Goal: Information Seeking & Learning: Learn about a topic

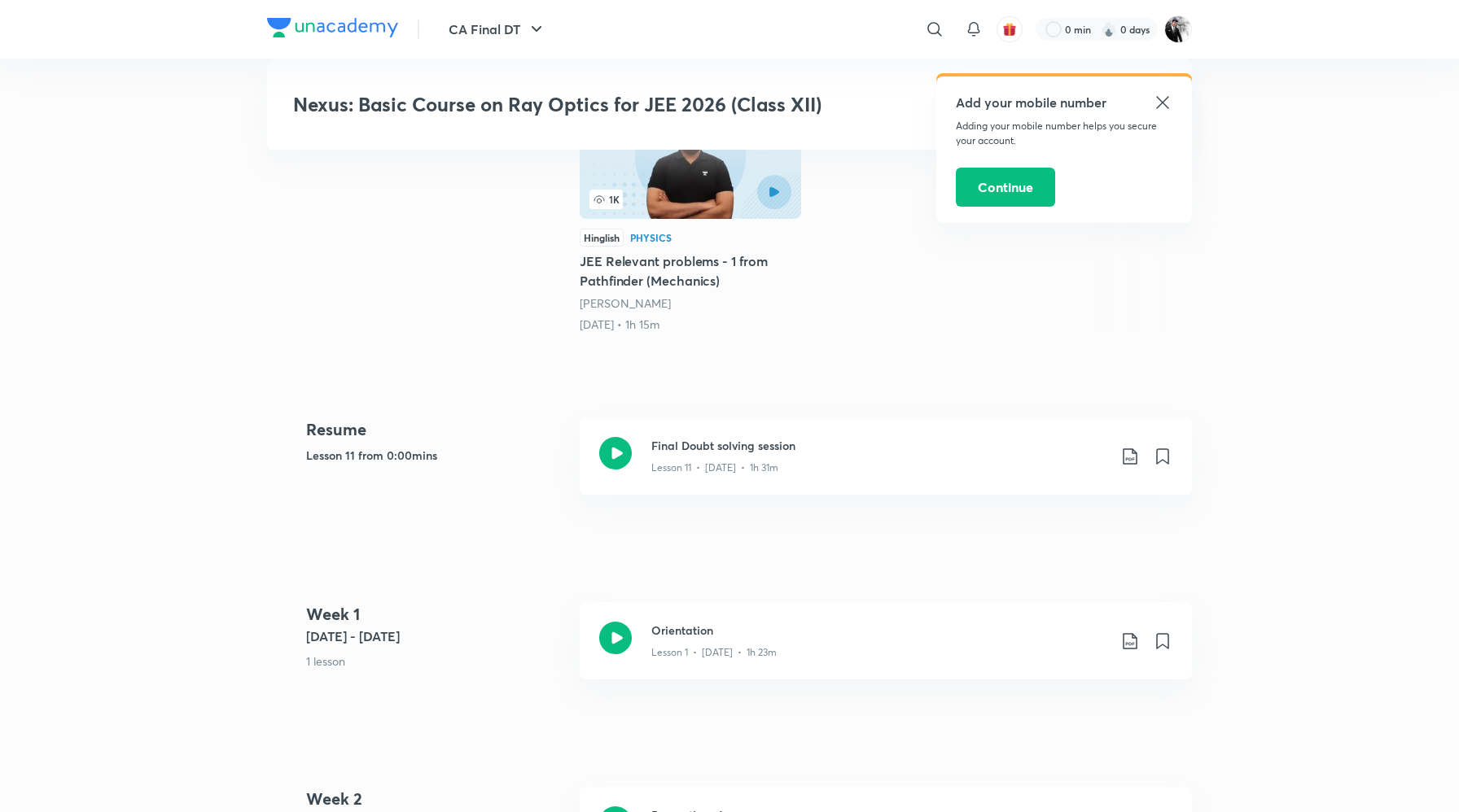
scroll to position [463, 0]
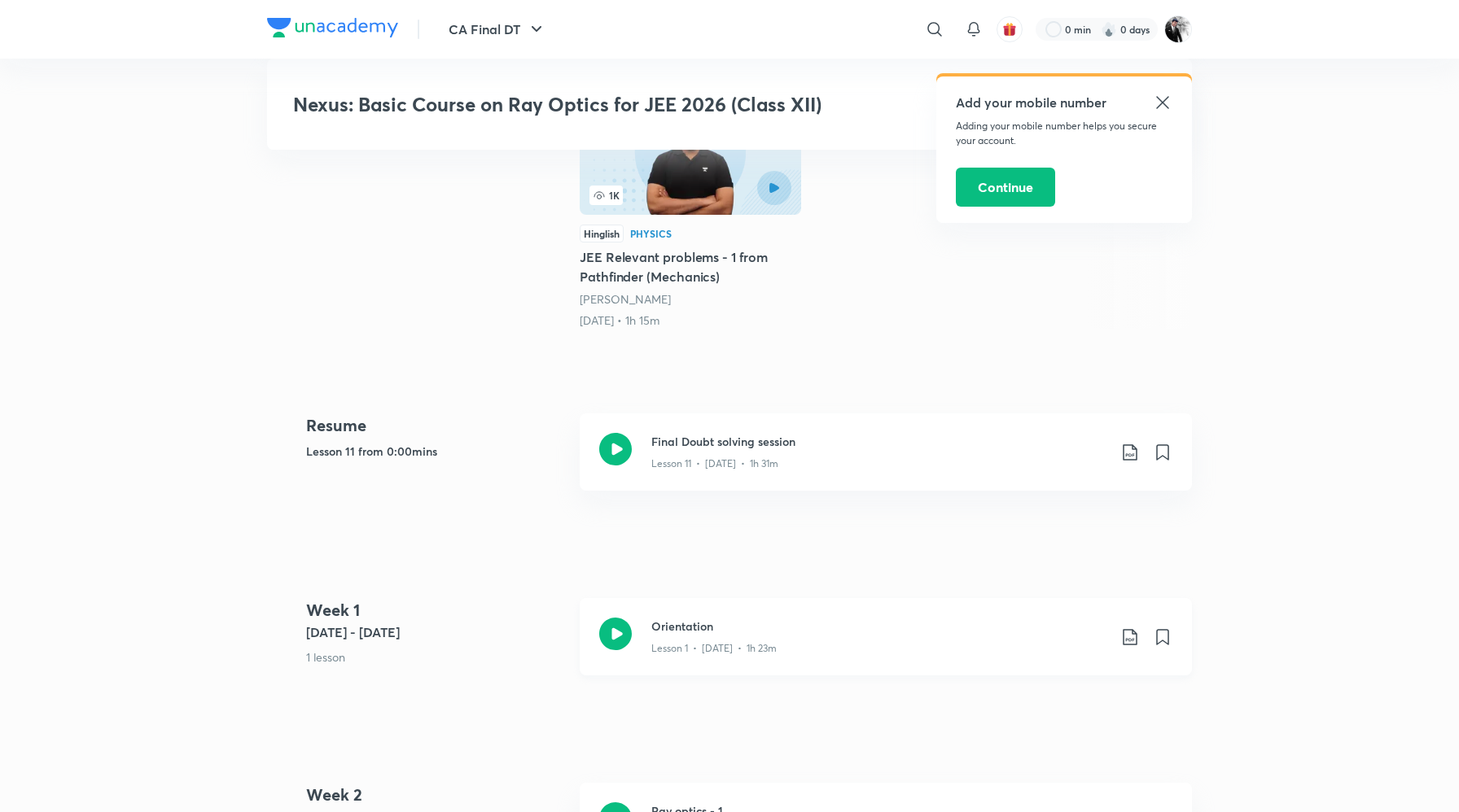
click at [615, 630] on icon at bounding box center [615, 634] width 33 height 33
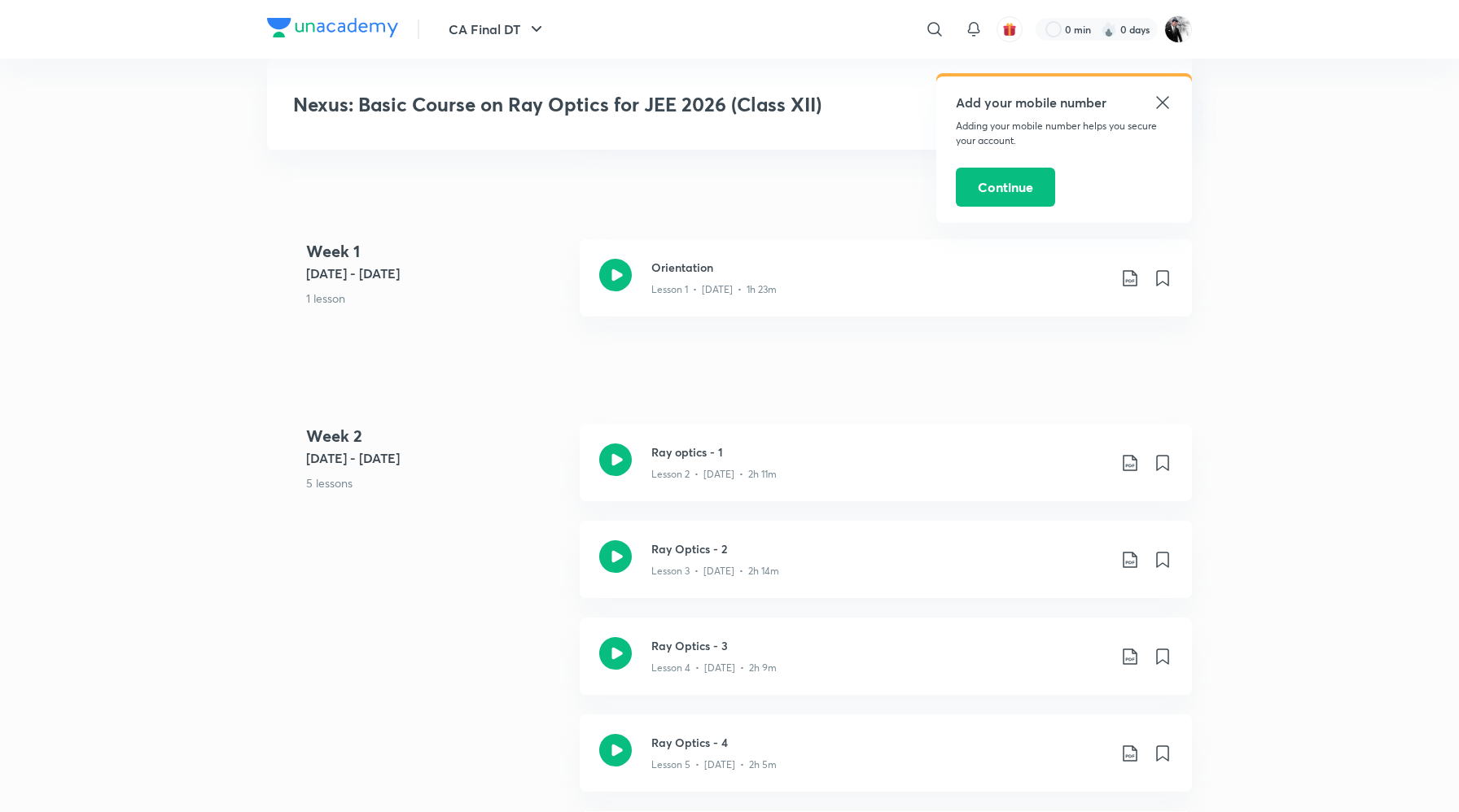
scroll to position [824, 0]
click at [618, 454] on icon at bounding box center [615, 457] width 33 height 33
click at [618, 544] on icon at bounding box center [615, 554] width 33 height 33
click at [616, 648] on icon at bounding box center [615, 652] width 33 height 33
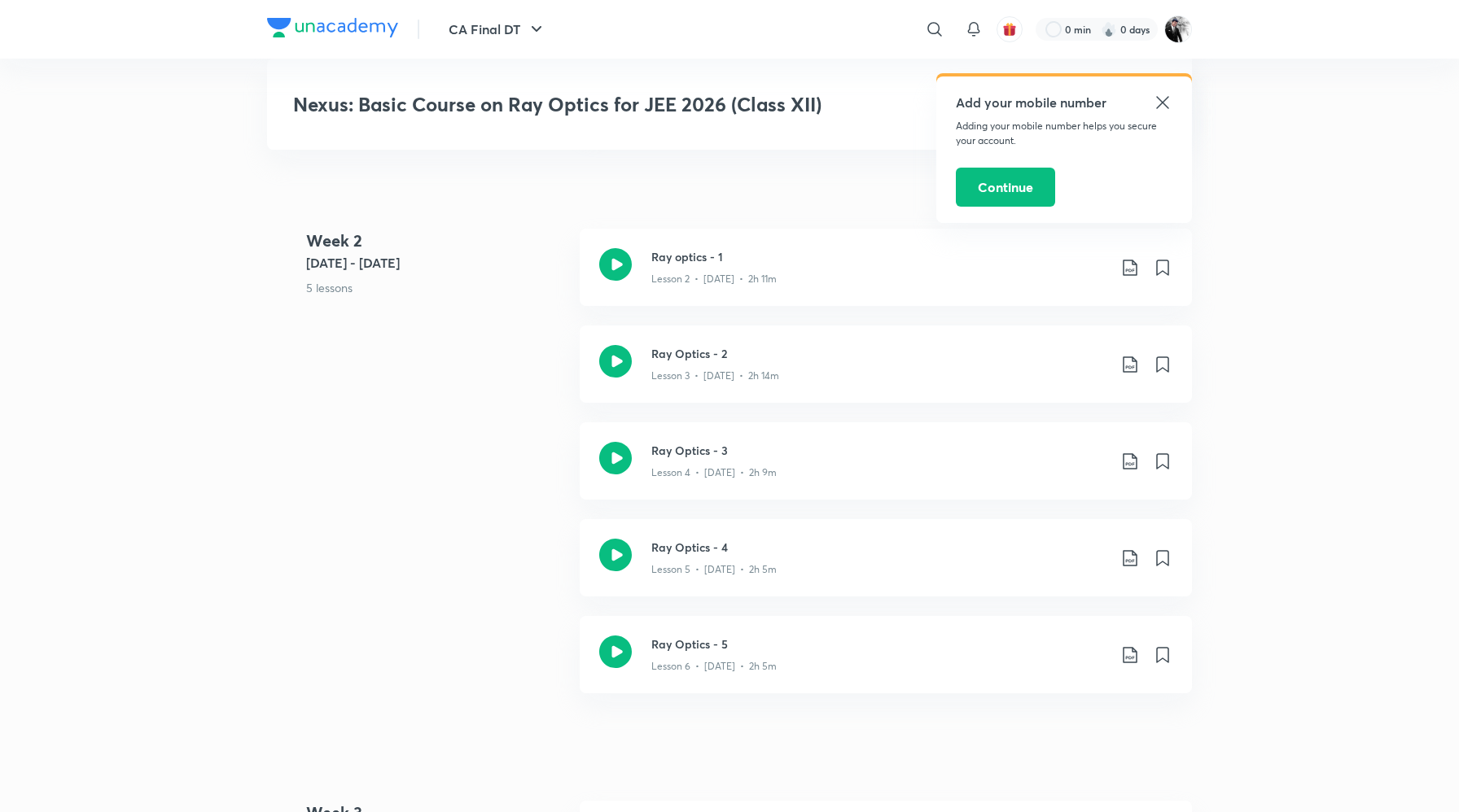
scroll to position [1020, 0]
click at [620, 541] on icon at bounding box center [615, 553] width 33 height 33
click at [614, 679] on div "Ray Optics - 5 Lesson 6 • Apr 12 • 2h 5m" at bounding box center [885, 652] width 612 height 77
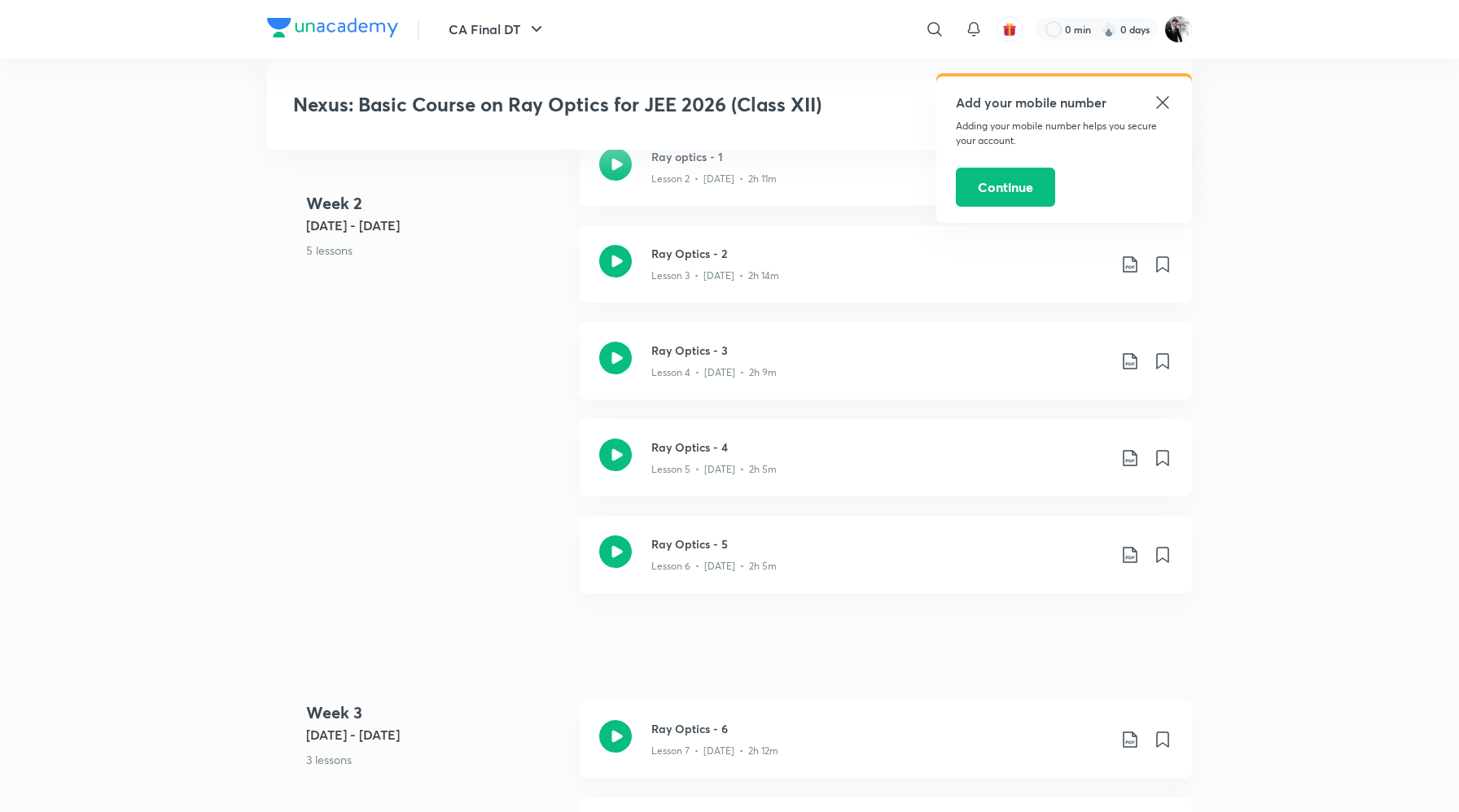
scroll to position [1237, 0]
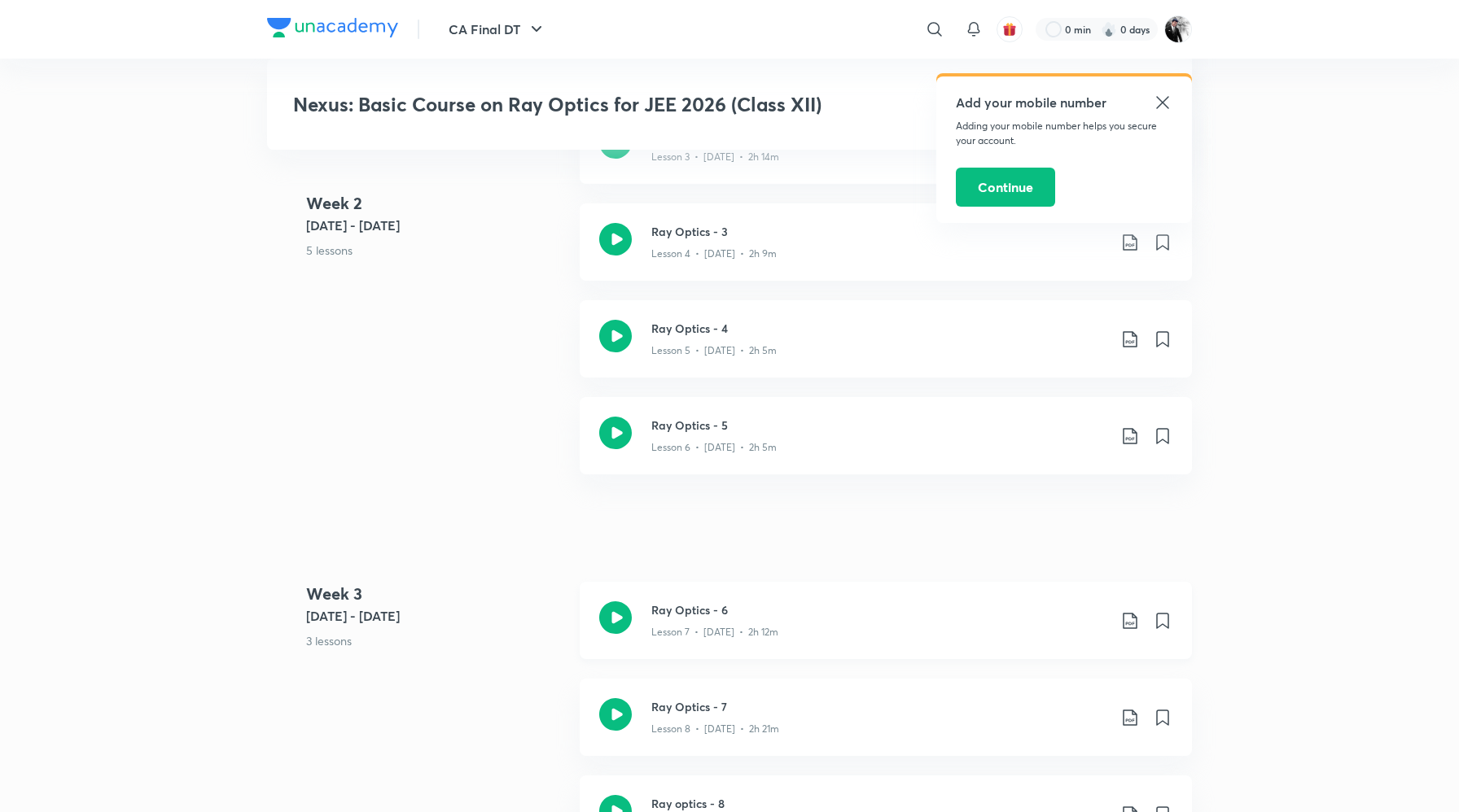
click at [630, 609] on icon at bounding box center [615, 618] width 33 height 33
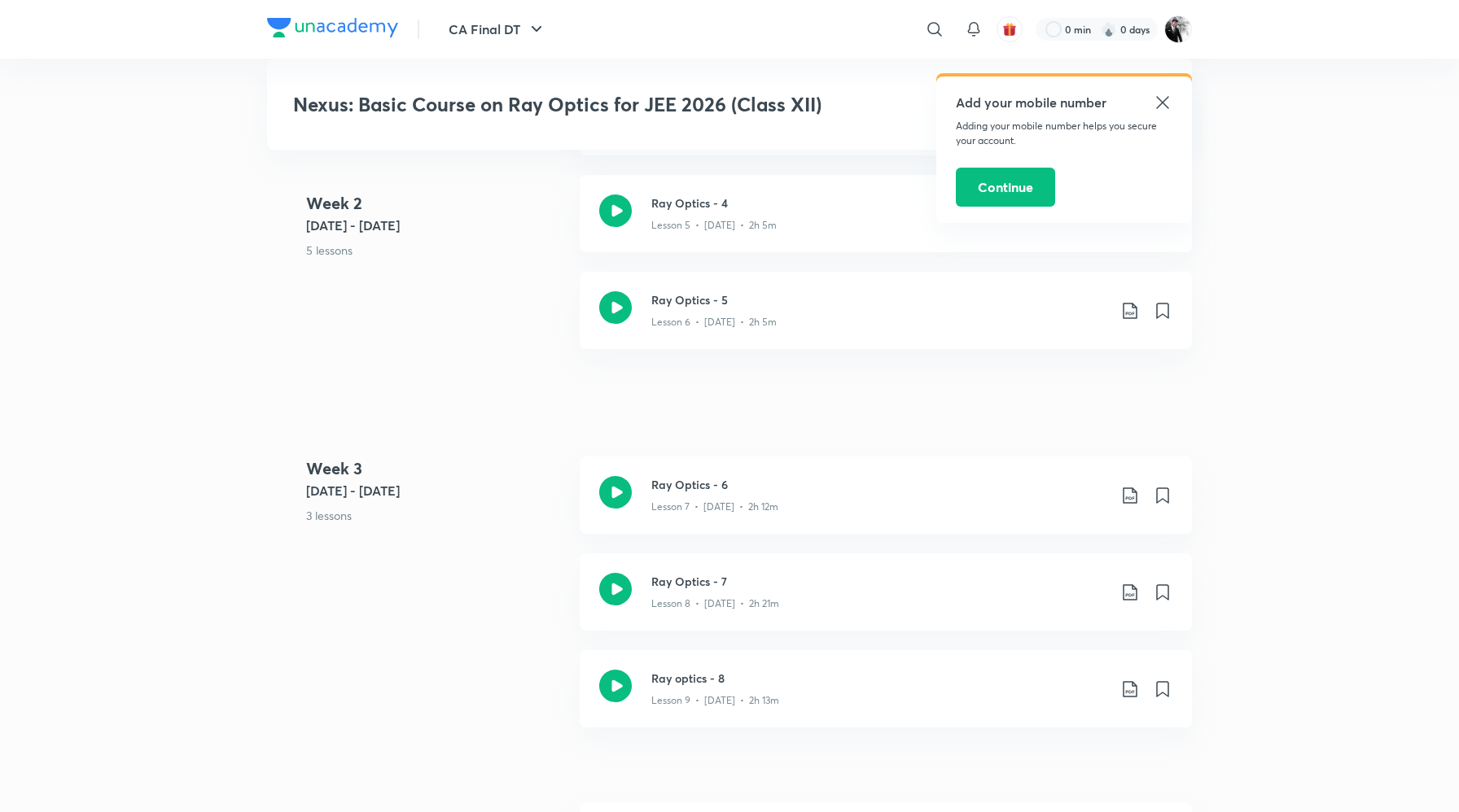
scroll to position [1491, 0]
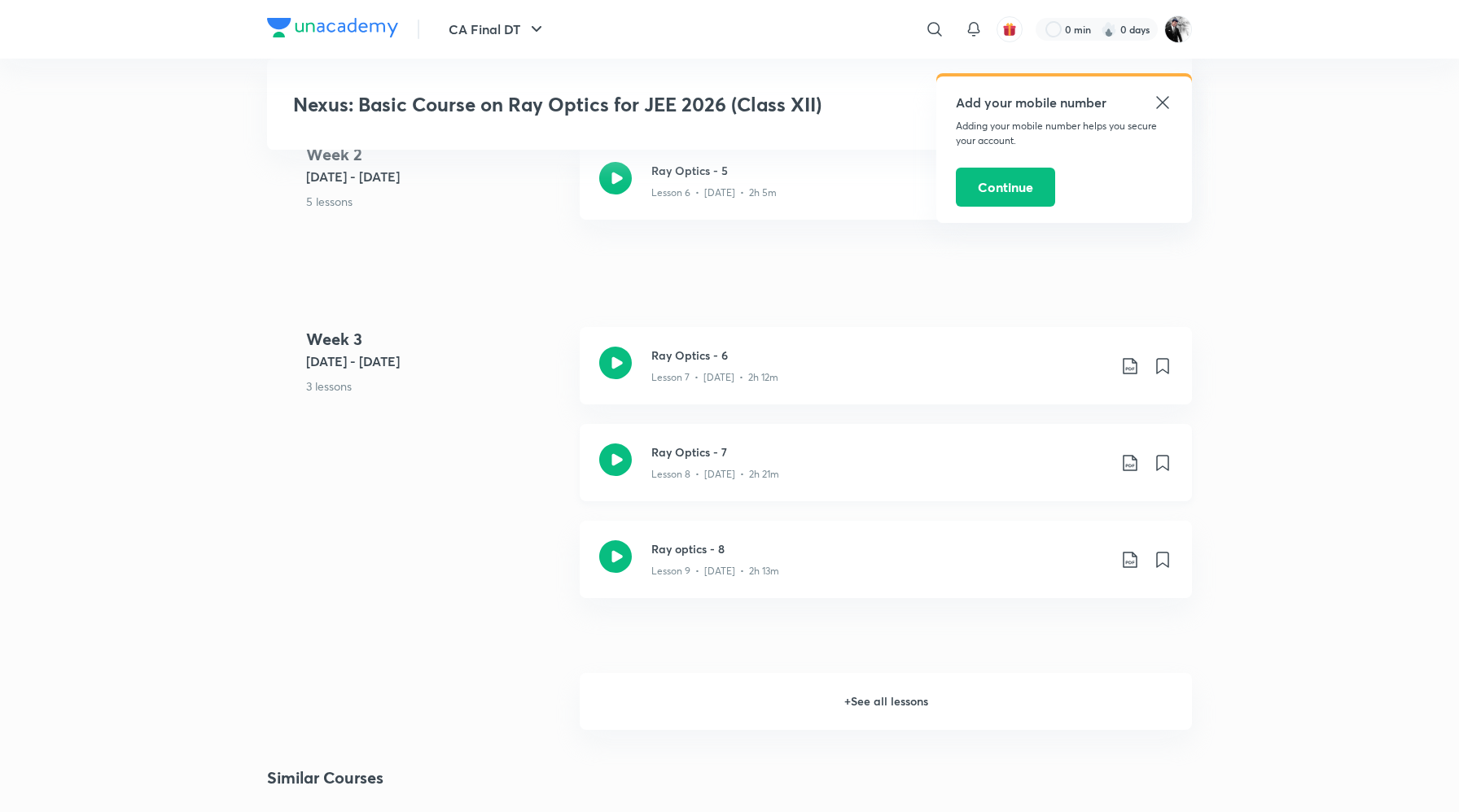
click at [610, 471] on icon at bounding box center [615, 460] width 33 height 33
click at [610, 549] on icon at bounding box center [615, 557] width 33 height 33
click at [714, 685] on h6 "+ See all lessons" at bounding box center [885, 701] width 612 height 57
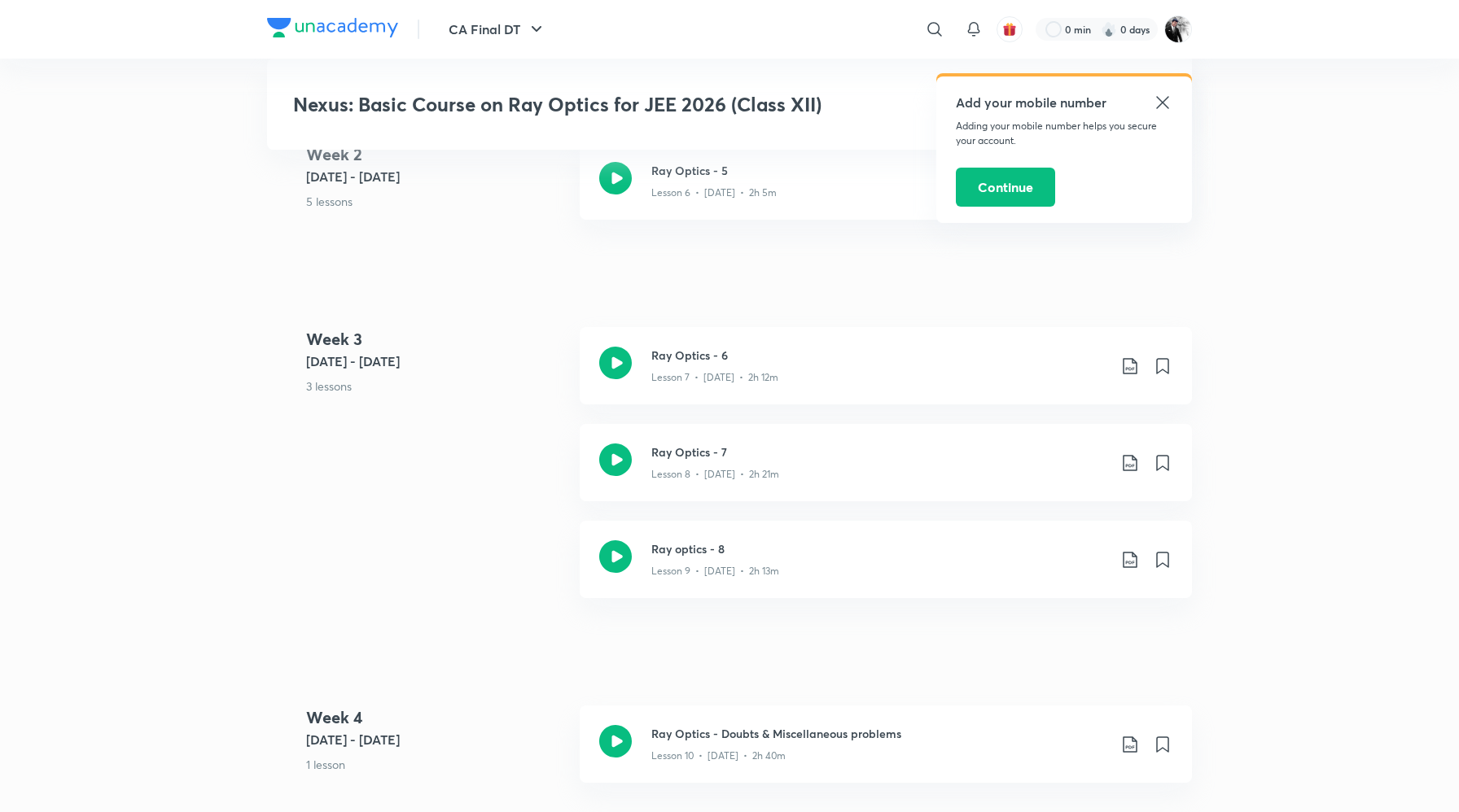
scroll to position [1751, 0]
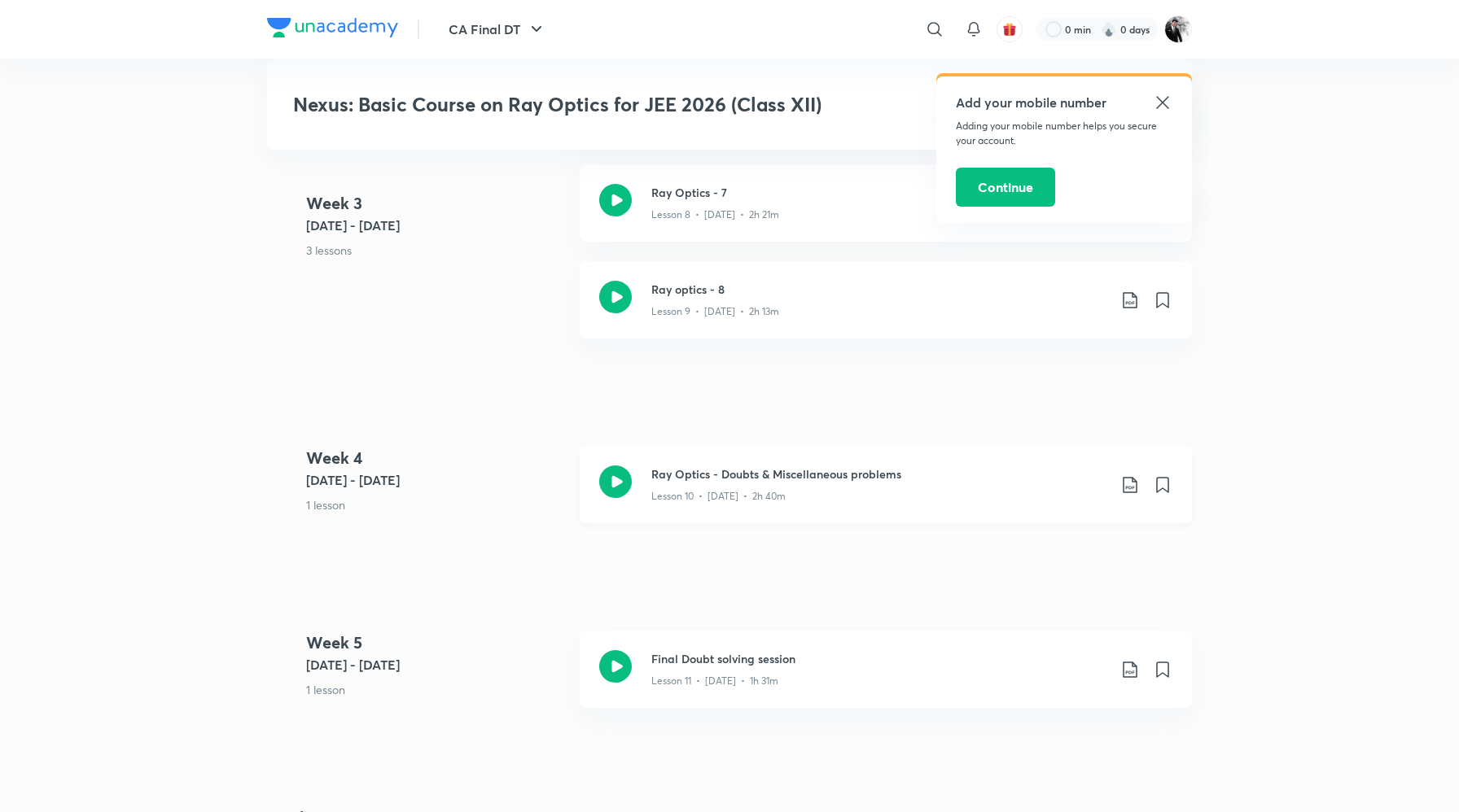
click at [595, 522] on div "Ray Optics - Doubts & Miscellaneous problems Lesson 10 • Apr 21 • 2h 40m" at bounding box center [885, 484] width 612 height 77
click at [614, 684] on div at bounding box center [615, 670] width 33 height 38
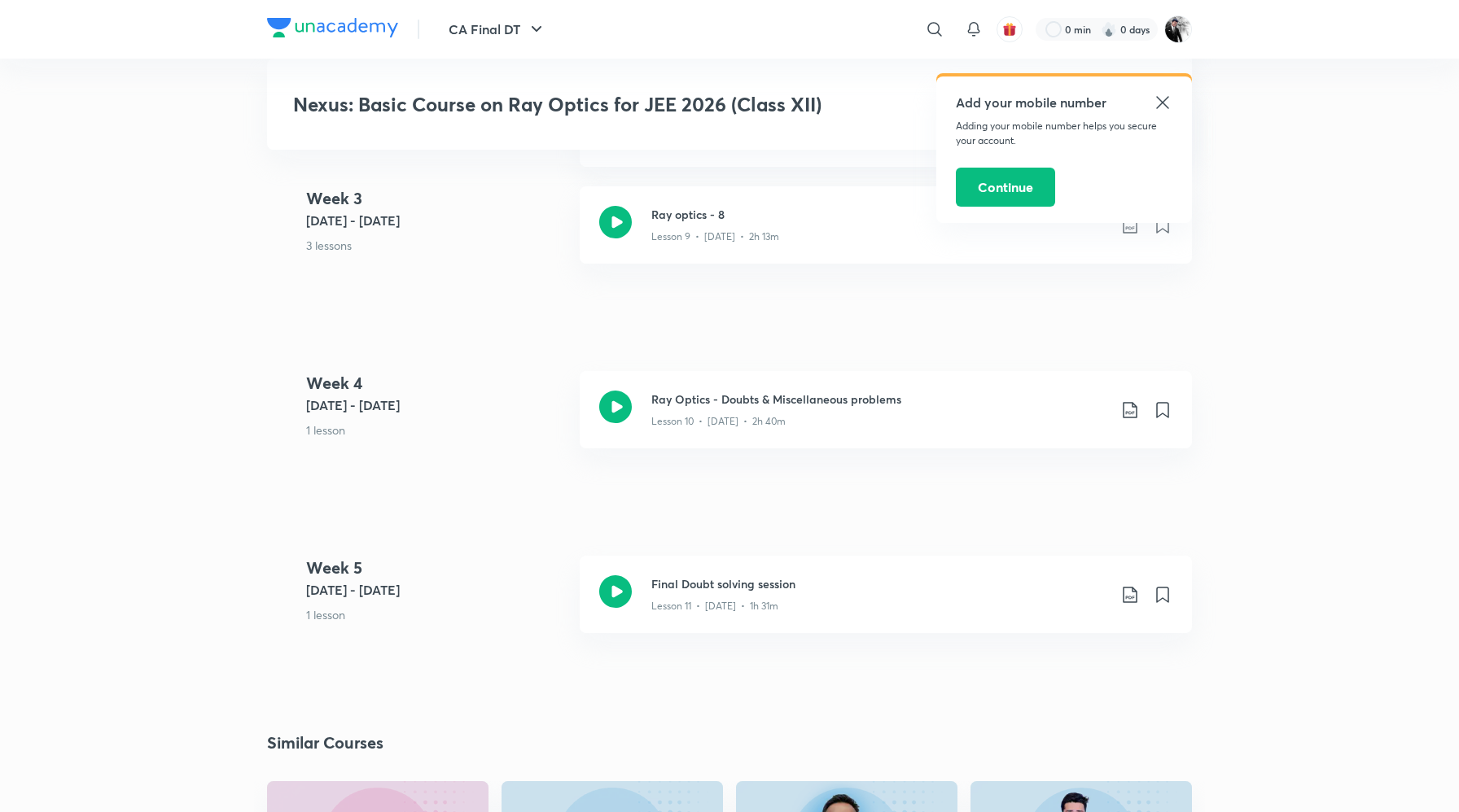
scroll to position [1844, 0]
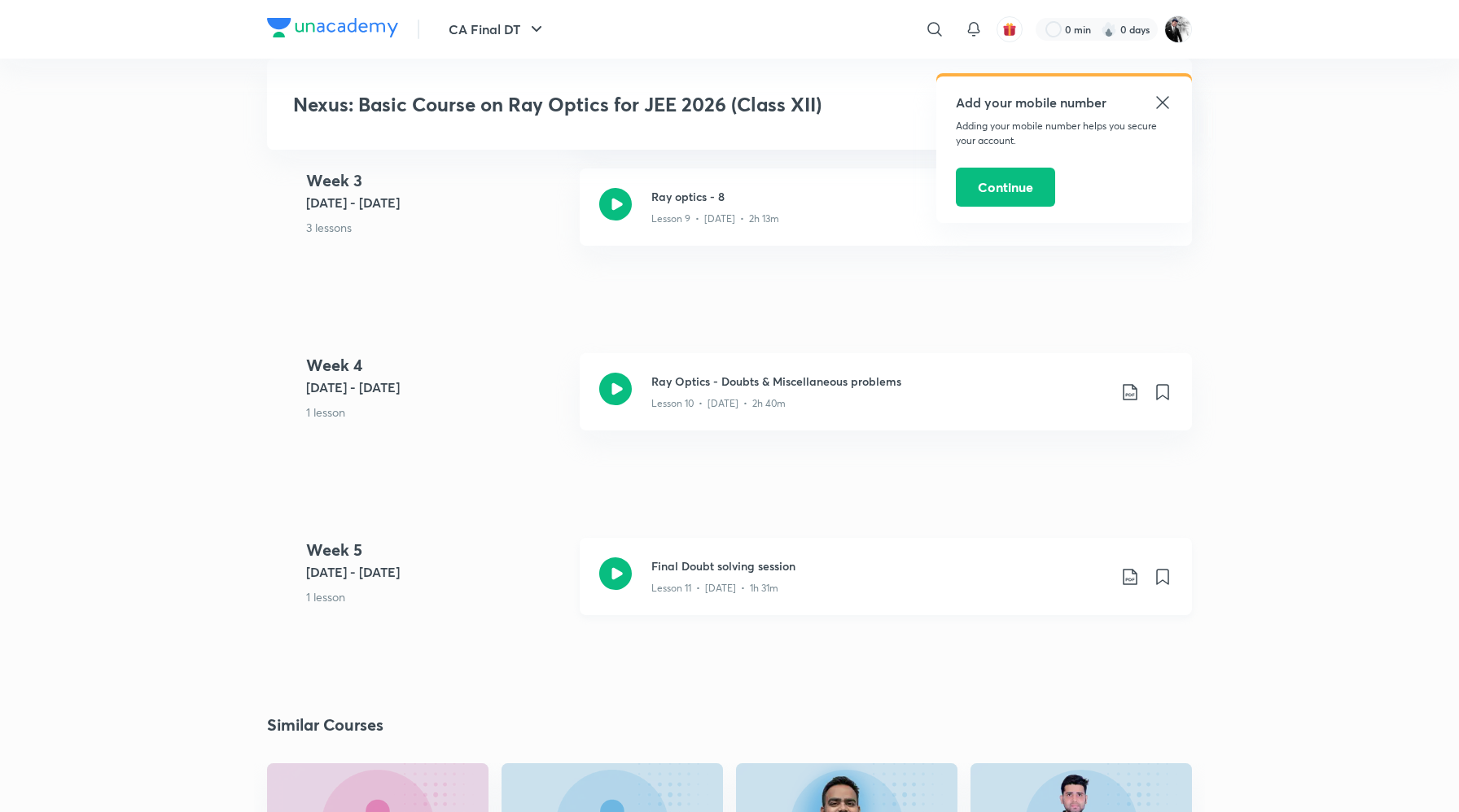
click at [628, 565] on icon at bounding box center [615, 574] width 33 height 33
click at [353, 19] on img at bounding box center [333, 28] width 131 height 19
